Goal: Information Seeking & Learning: Learn about a topic

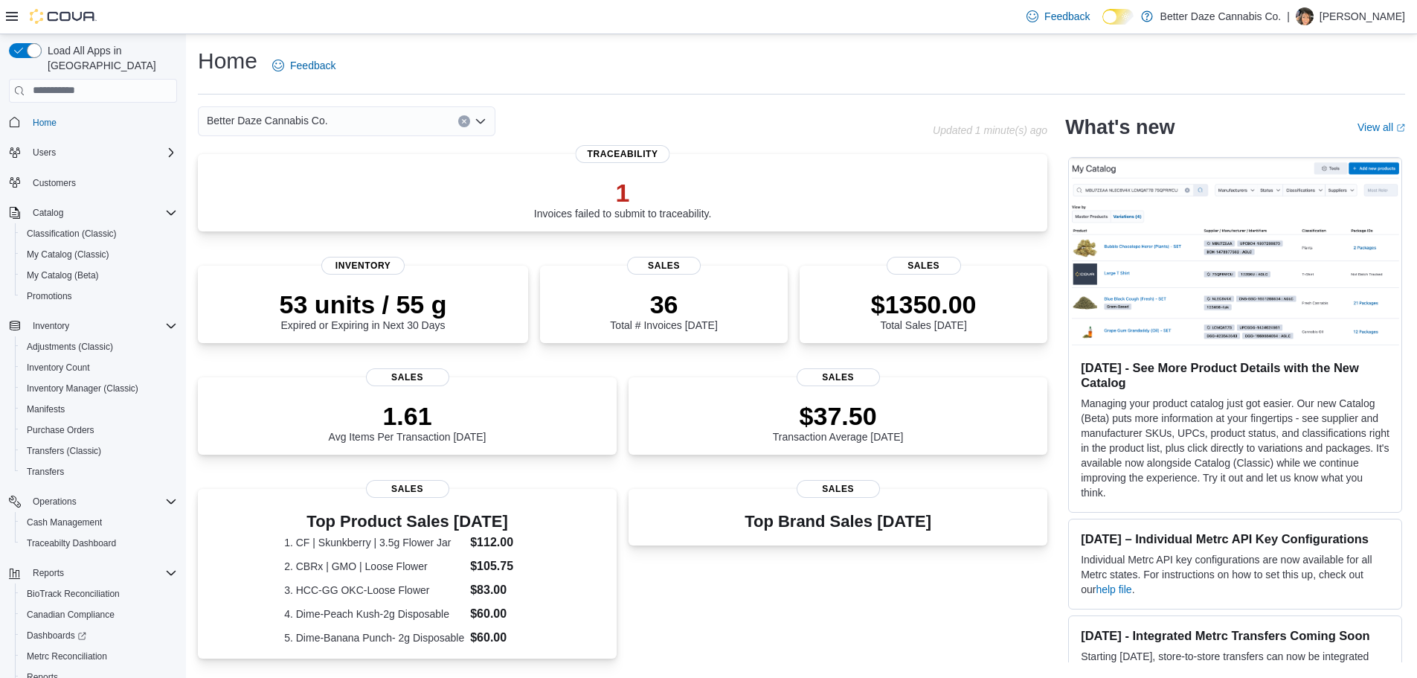
click at [1359, 19] on p "[PERSON_NAME]" at bounding box center [1363, 16] width 86 height 18
click at [1322, 119] on button "Cova Learning" at bounding box center [1330, 109] width 137 height 24
click at [1324, 140] on span "Sign Out" at bounding box center [1309, 145] width 40 height 15
